Goal: Entertainment & Leisure: Consume media (video, audio)

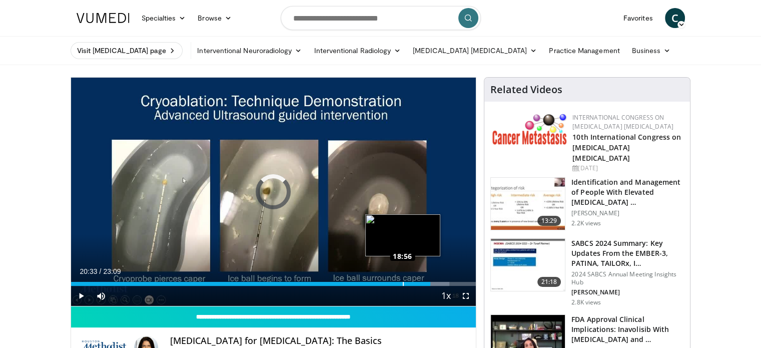
click at [402, 282] on div "Loaded : 93.44% 18:56 18:56" at bounding box center [273, 284] width 405 height 4
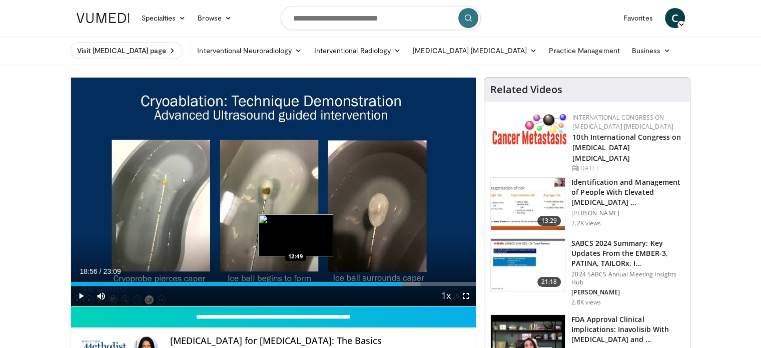
click at [295, 283] on div "Loaded : 86.25% 18:56 12:49" at bounding box center [273, 284] width 405 height 4
click at [286, 283] on div "12:49" at bounding box center [183, 284] width 225 height 4
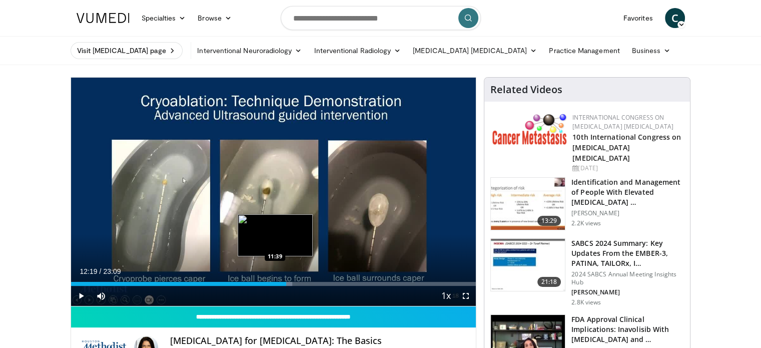
click at [274, 283] on div "12:19" at bounding box center [179, 284] width 216 height 4
click at [266, 283] on div "11:37" at bounding box center [173, 284] width 204 height 4
click at [256, 283] on div "11:12" at bounding box center [169, 284] width 196 height 4
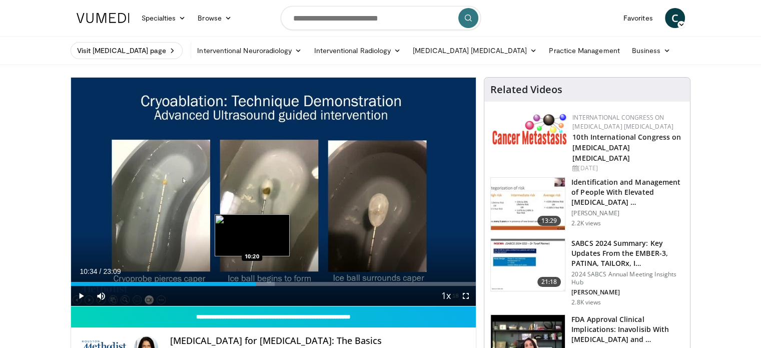
click at [251, 283] on div "10:34" at bounding box center [163, 284] width 185 height 4
click at [243, 283] on div "10:19" at bounding box center [161, 284] width 181 height 4
click at [239, 284] on div "Loaded : 41.80% 09:36 09:37" at bounding box center [273, 284] width 405 height 4
click at [234, 282] on div "09:36" at bounding box center [155, 284] width 168 height 4
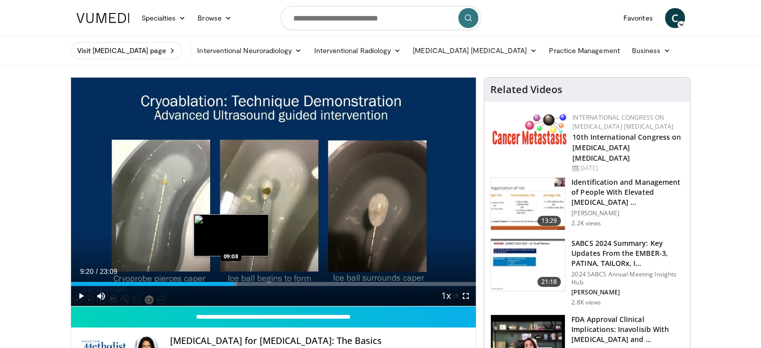
click at [230, 283] on div "09:20" at bounding box center [153, 284] width 164 height 4
click at [222, 283] on div "09:07" at bounding box center [151, 284] width 160 height 4
